Goal: Task Accomplishment & Management: Manage account settings

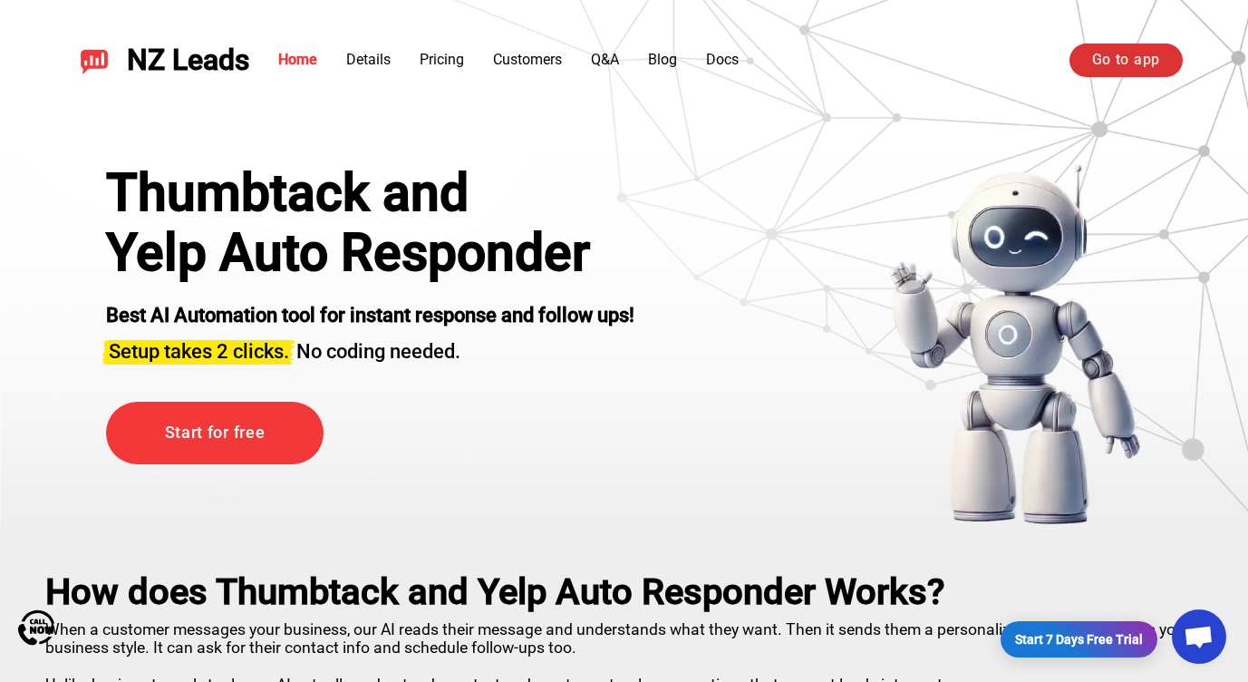
click at [1116, 52] on link "Go to app" at bounding box center [1125, 60] width 113 height 33
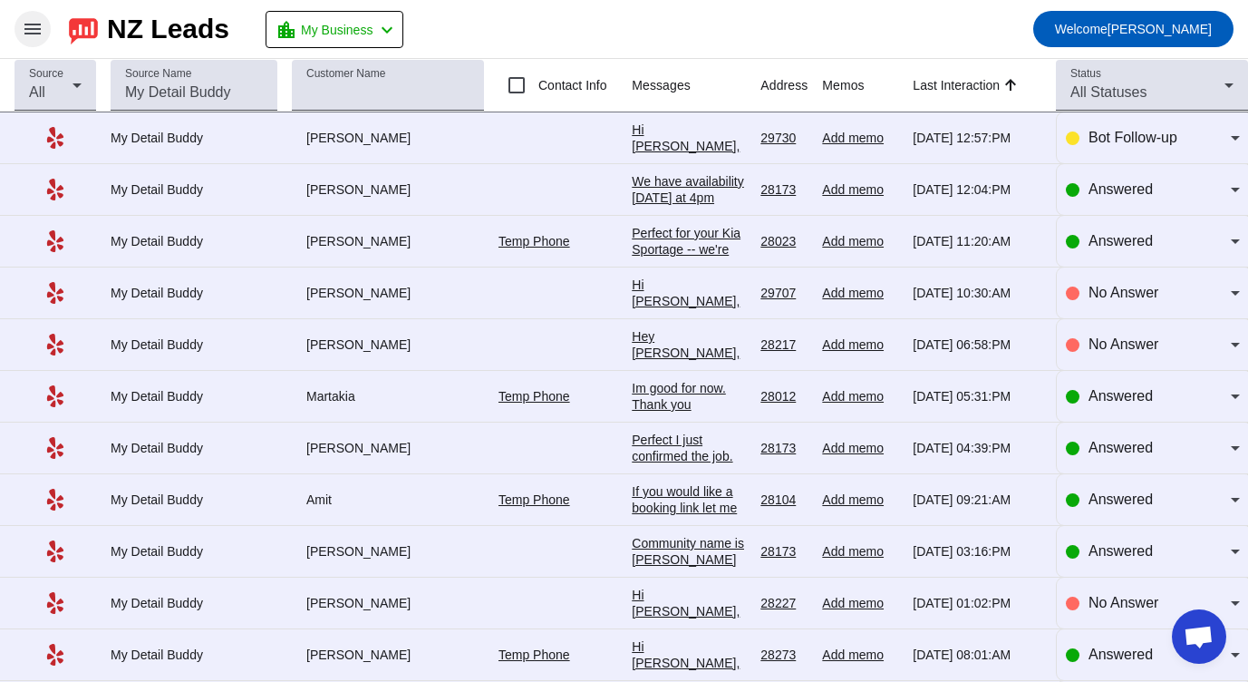
click at [30, 38] on mat-icon "menu" at bounding box center [33, 29] width 22 height 22
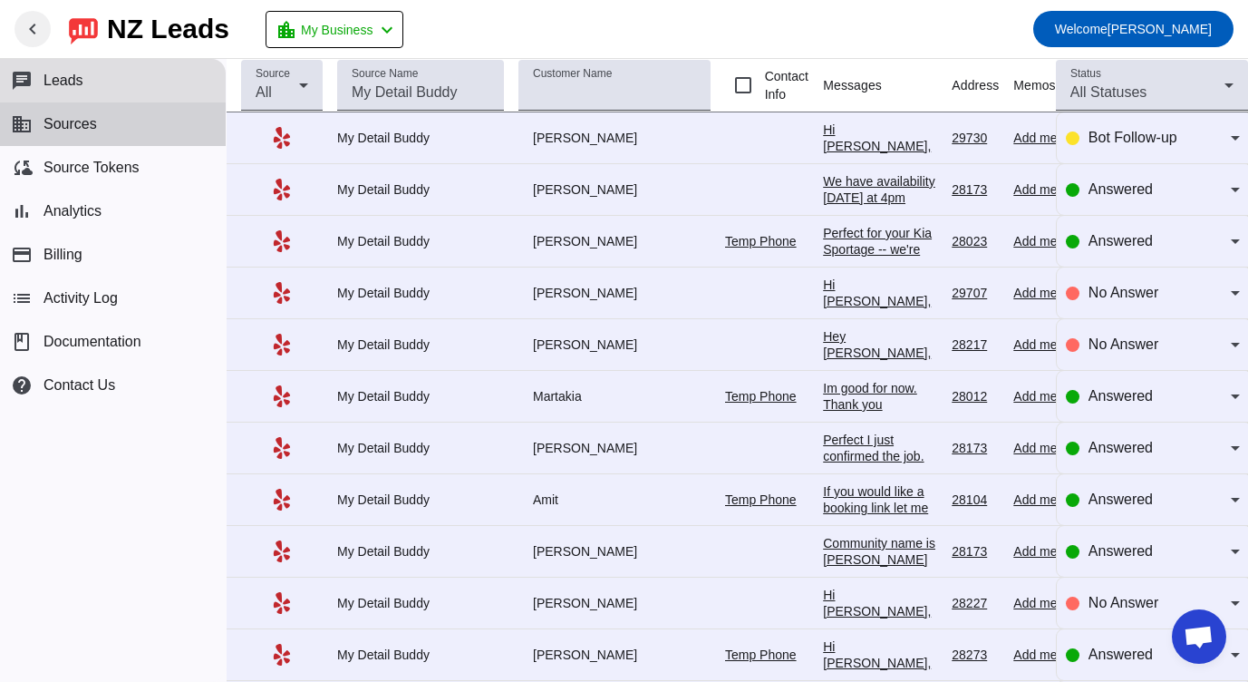
click at [59, 125] on span "Sources" at bounding box center [70, 124] width 53 height 16
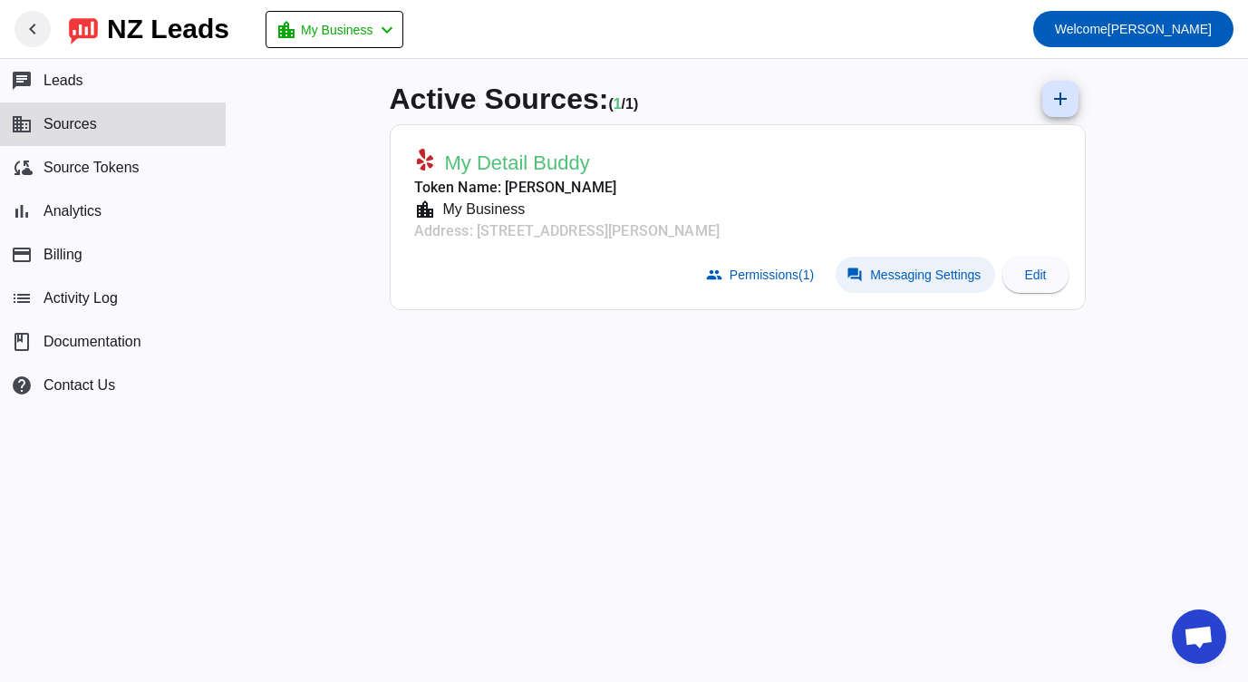
click at [900, 271] on span "Messaging Settings" at bounding box center [925, 274] width 111 height 15
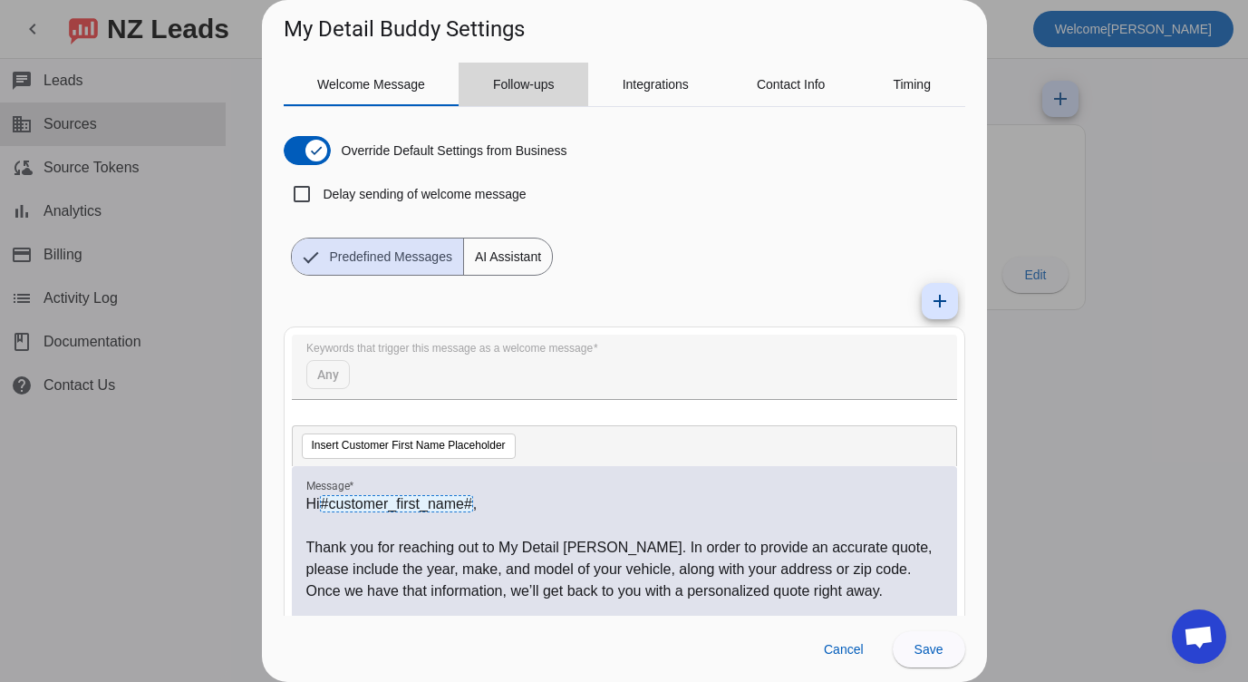
click at [524, 95] on span "Follow-ups" at bounding box center [524, 85] width 62 height 44
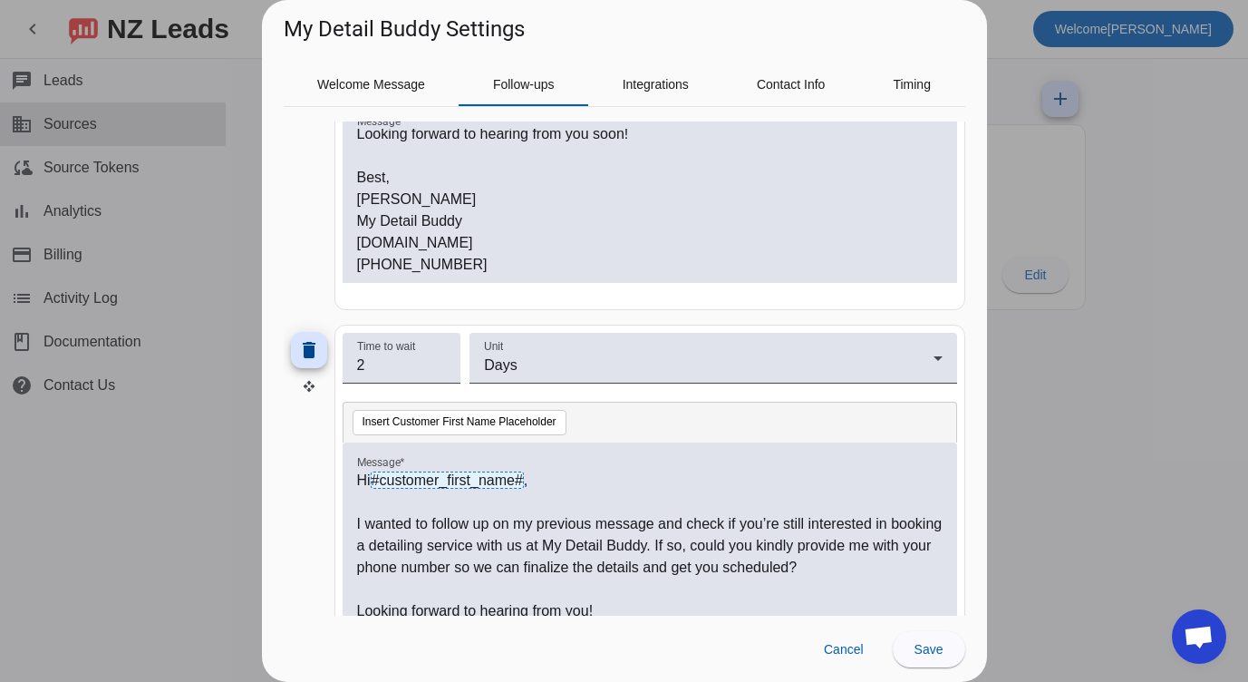
scroll to position [375, 0]
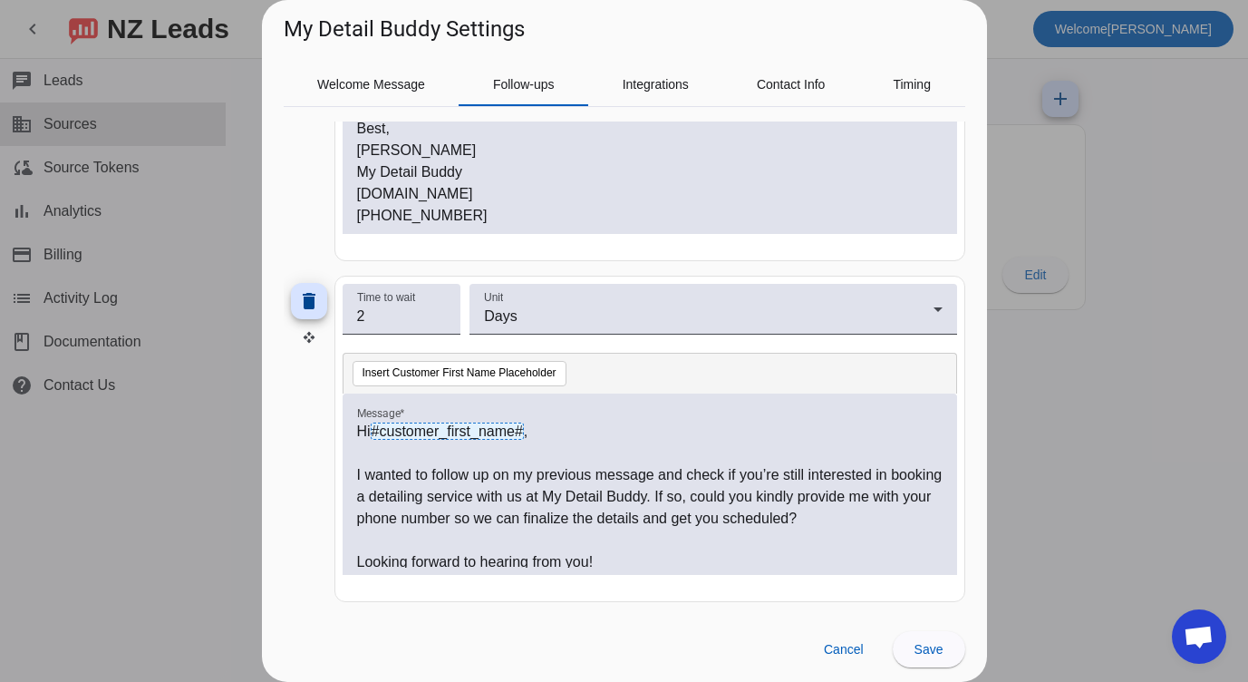
click at [1147, 222] on div at bounding box center [624, 341] width 1248 height 682
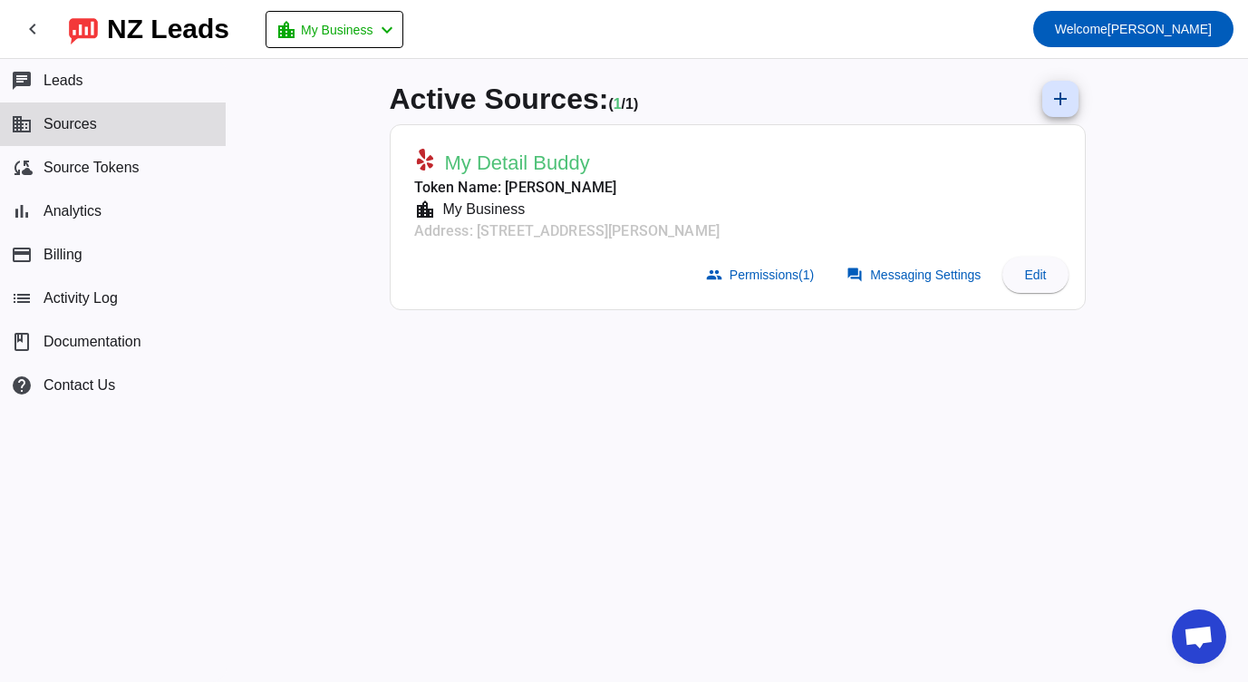
click at [552, 212] on mat-card-subtitle "location_city My Business" at bounding box center [566, 209] width 305 height 22
click at [550, 231] on mat-card-subtitle "Address: 3116 Weddington Rd,Ste 900,Charlotte, NC 28105" at bounding box center [566, 231] width 305 height 22
